Goal: Task Accomplishment & Management: Use online tool/utility

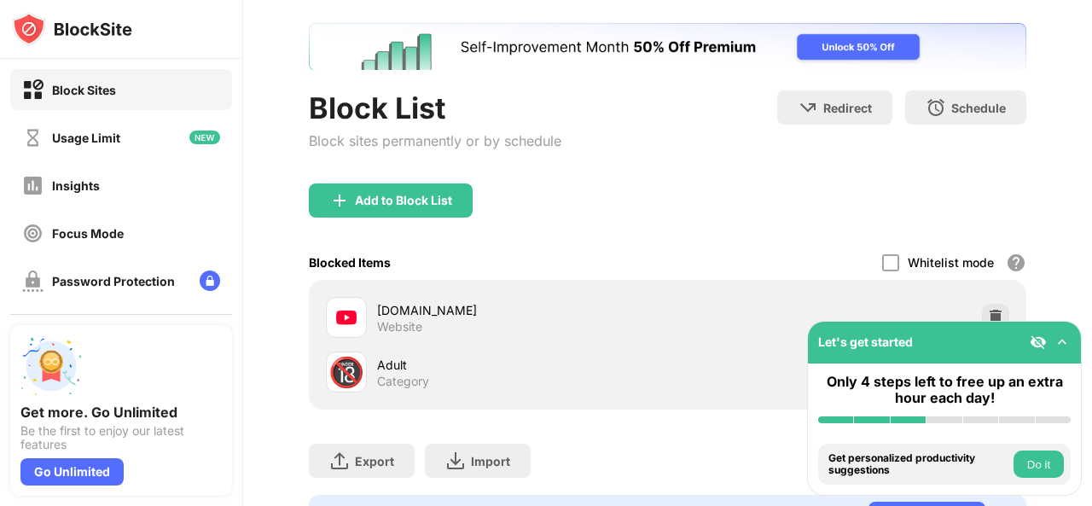
scroll to position [179, 0]
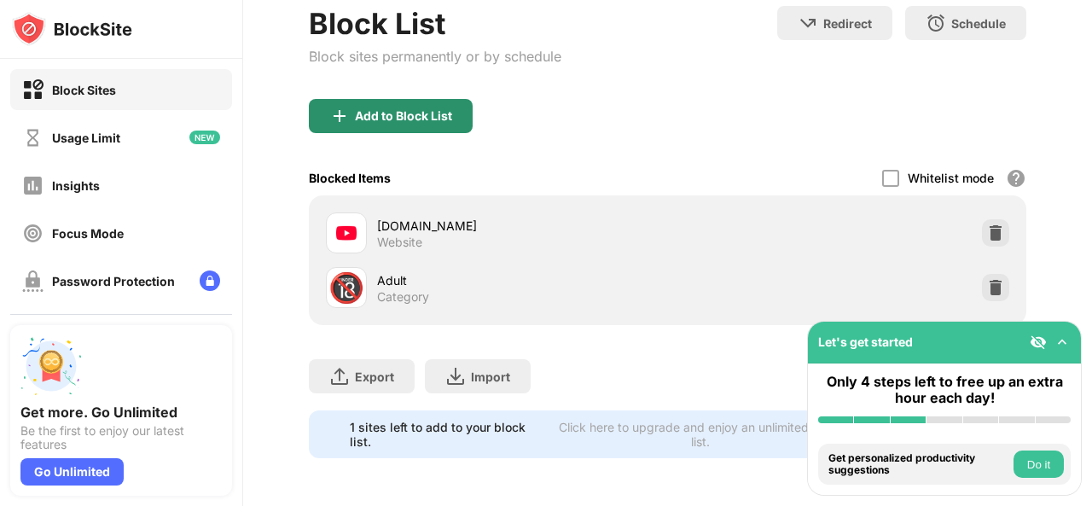
click at [387, 109] on div "Add to Block List" at bounding box center [403, 116] width 97 height 14
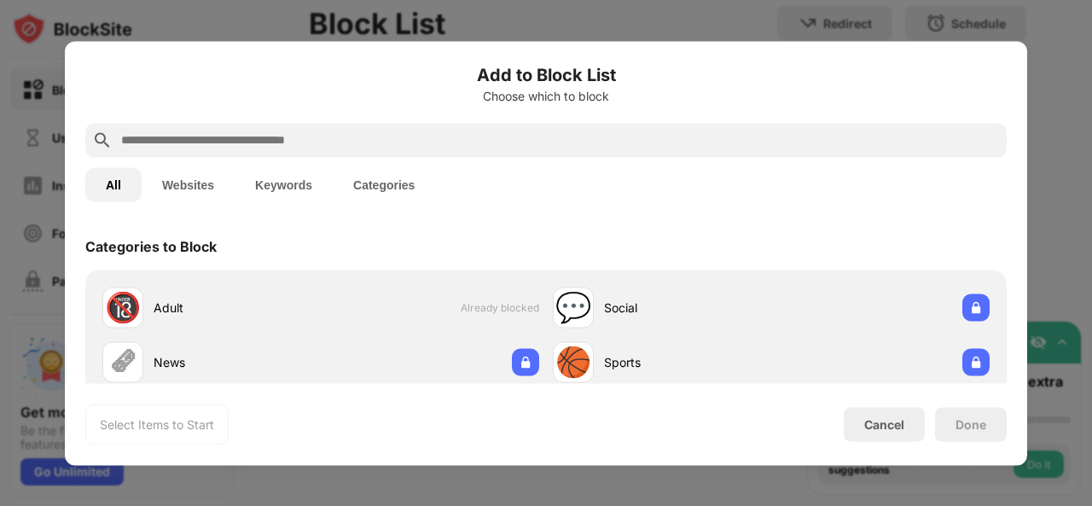
click at [451, 141] on input "text" at bounding box center [559, 140] width 881 height 20
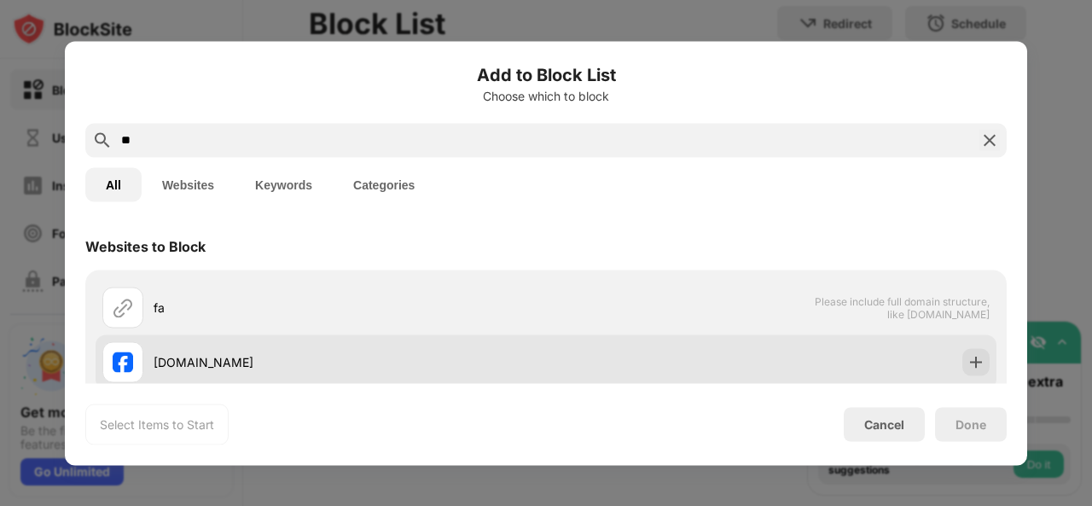
type input "**"
click at [311, 356] on div "[DOMAIN_NAME]" at bounding box center [350, 362] width 392 height 18
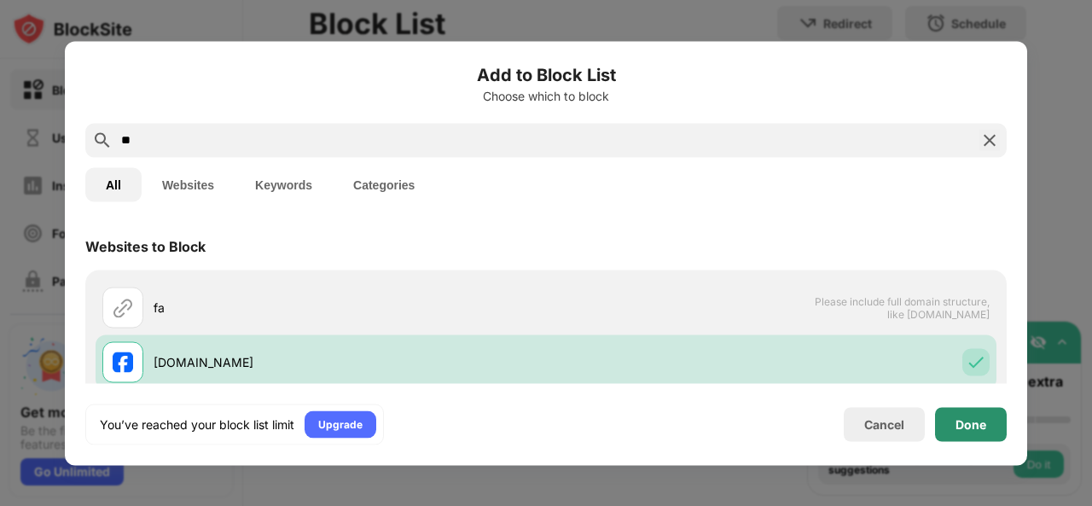
click at [961, 422] on div "Done" at bounding box center [971, 424] width 31 height 14
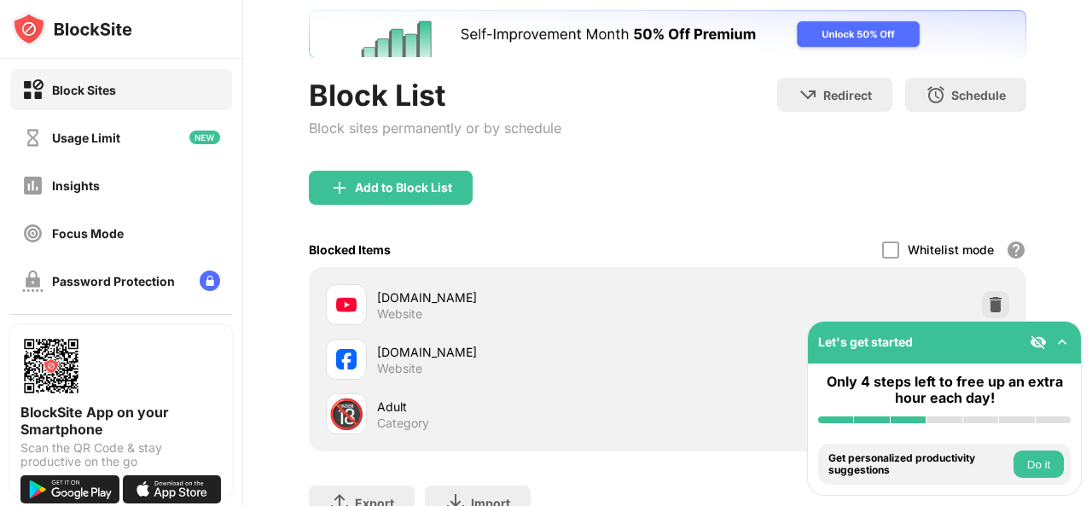
scroll to position [171, 0]
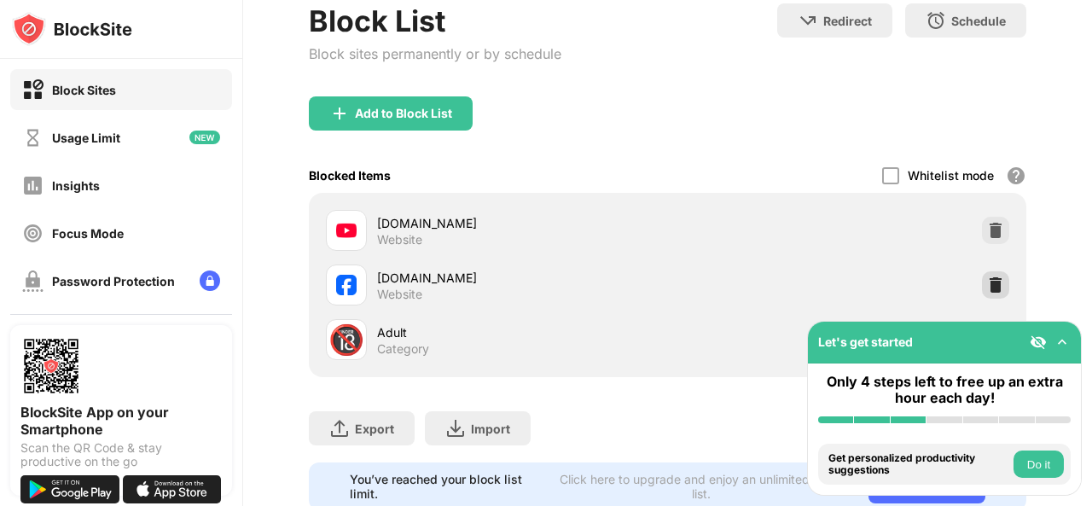
click at [987, 282] on img at bounding box center [995, 284] width 17 height 17
